Goal: Check status

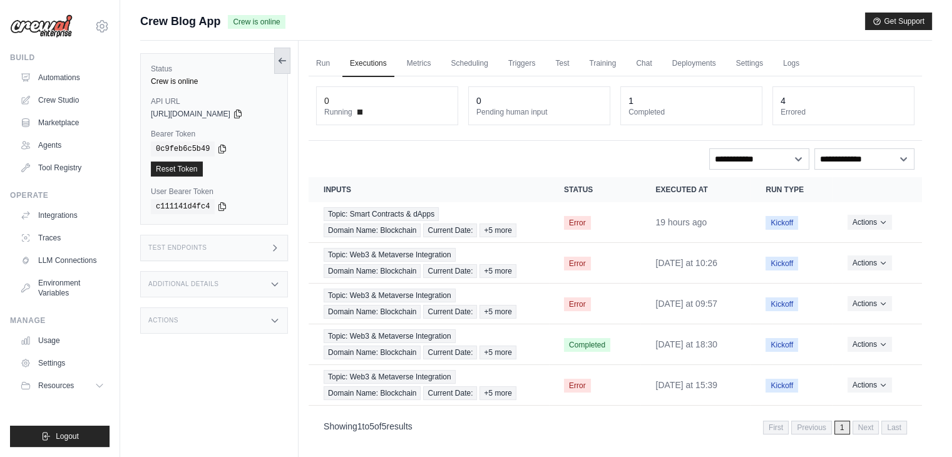
click at [285, 61] on icon at bounding box center [282, 61] width 10 height 10
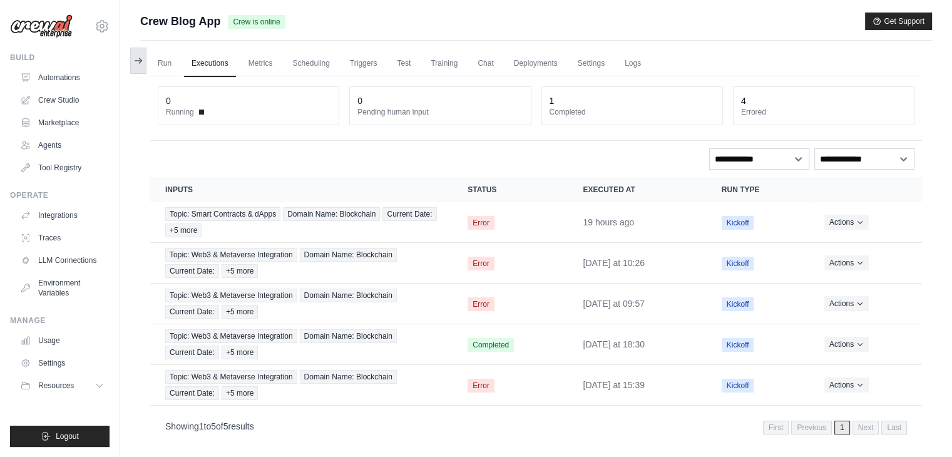
drag, startPoint x: 150, startPoint y: 56, endPoint x: 135, endPoint y: 61, distance: 15.0
click at [140, 61] on div "Status Crew is online API URL copied [URL][DOMAIN_NAME] Bearer Token copied 0c9…" at bounding box center [536, 269] width 792 height 457
click at [135, 61] on icon at bounding box center [138, 61] width 10 height 10
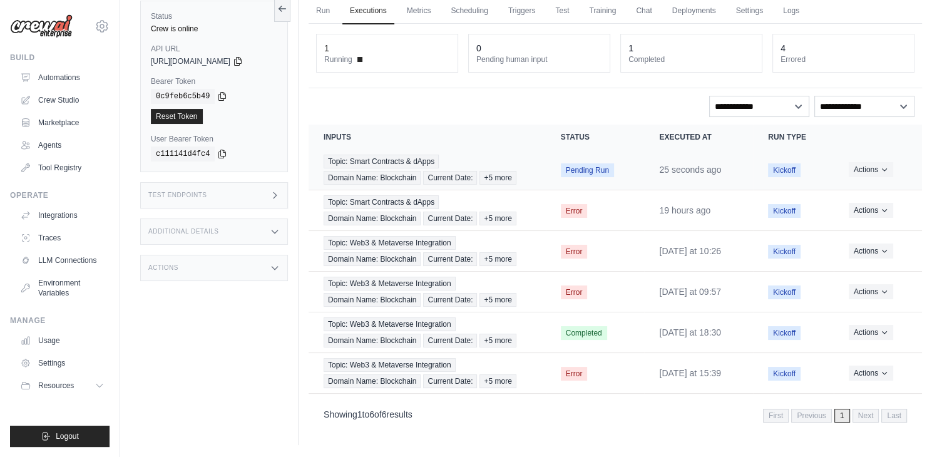
click at [685, 174] on td "25 seconds ago" at bounding box center [698, 170] width 109 height 41
click at [871, 170] on button "Actions" at bounding box center [871, 168] width 44 height 15
click at [862, 189] on link "View Details" at bounding box center [867, 192] width 80 height 20
